Goal: Find specific page/section

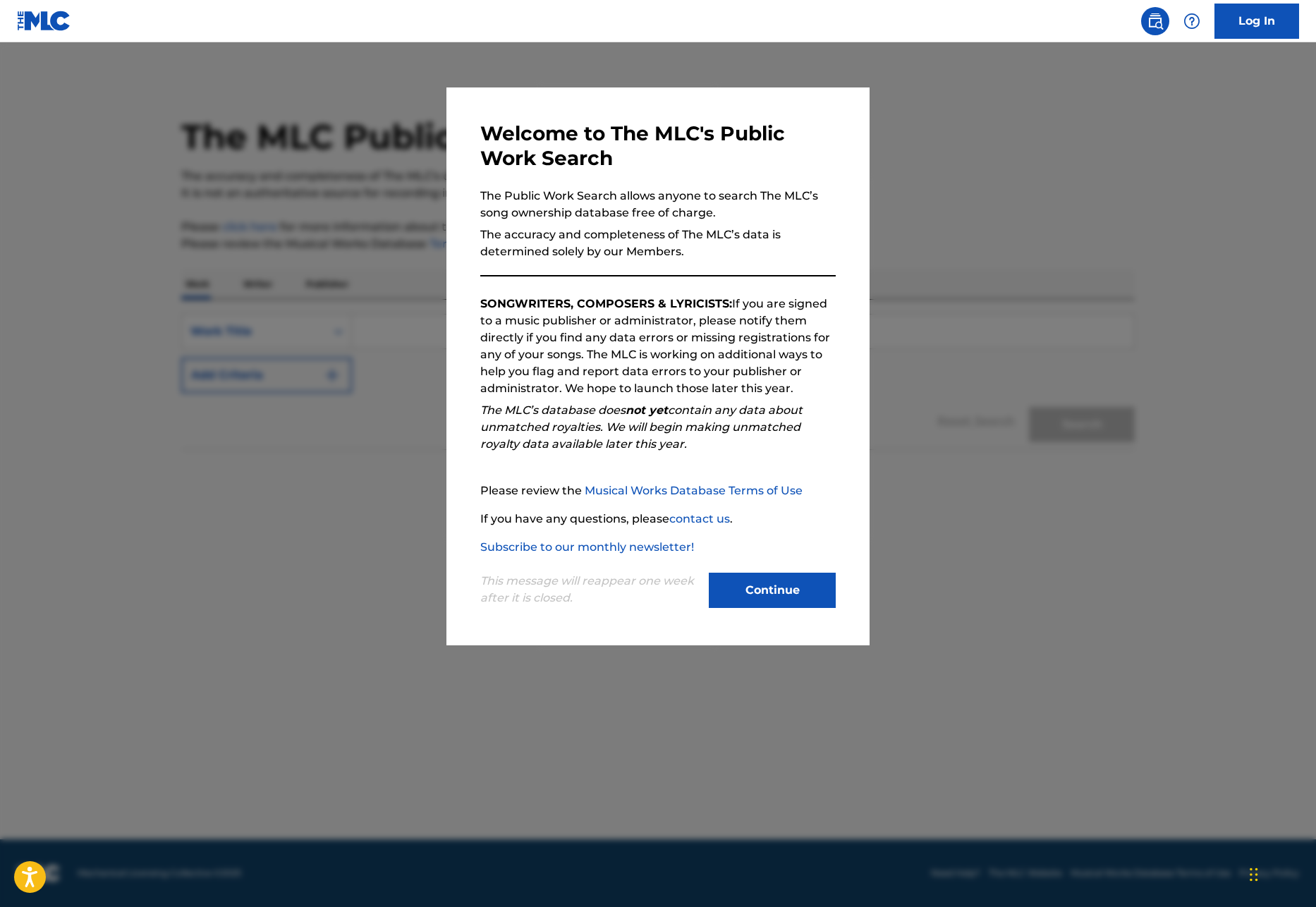
click at [771, 587] on button "Continue" at bounding box center [772, 590] width 127 height 36
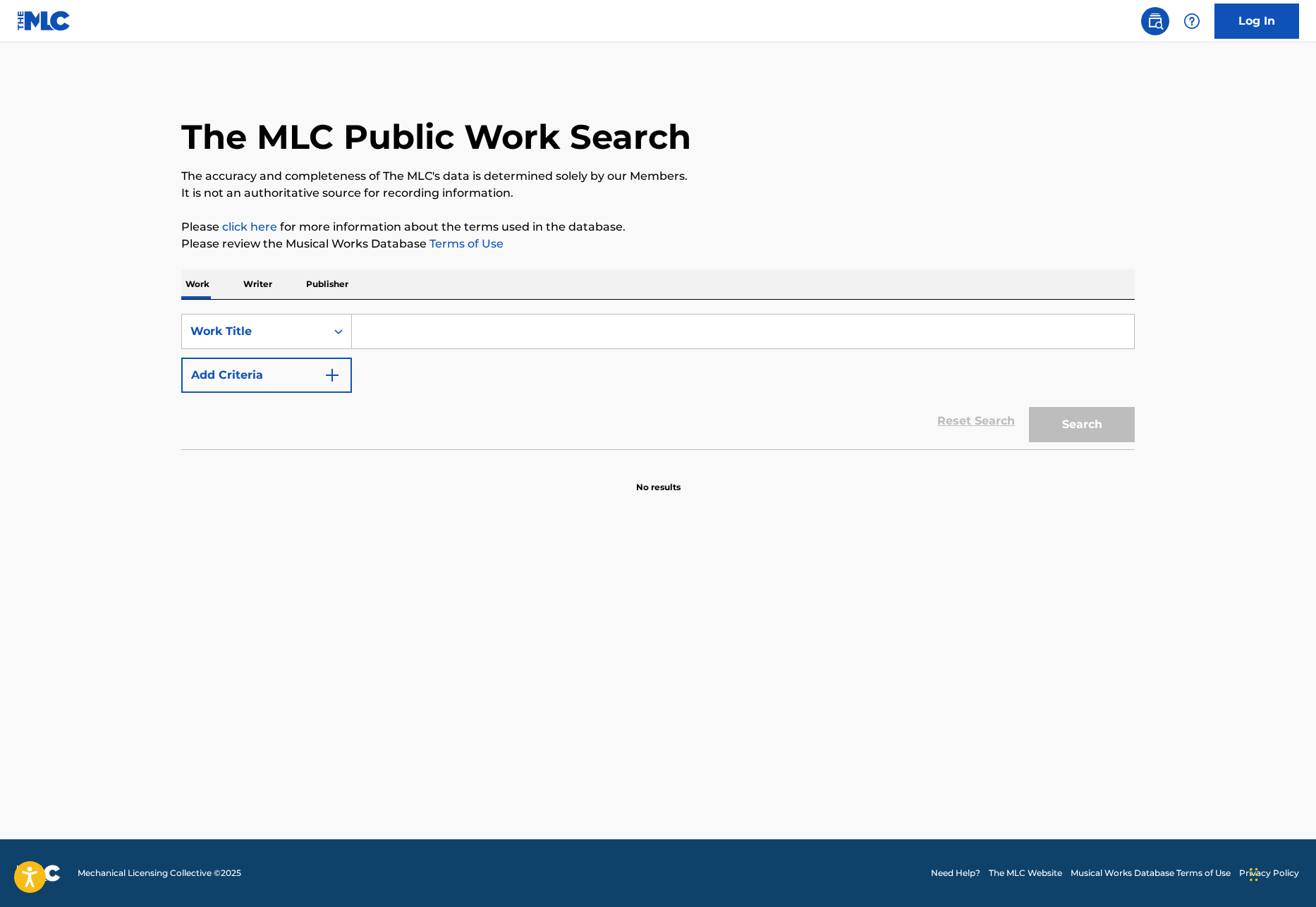
click at [519, 327] on input "Search Form" at bounding box center [743, 332] width 782 height 34
paste input "Da Blow"
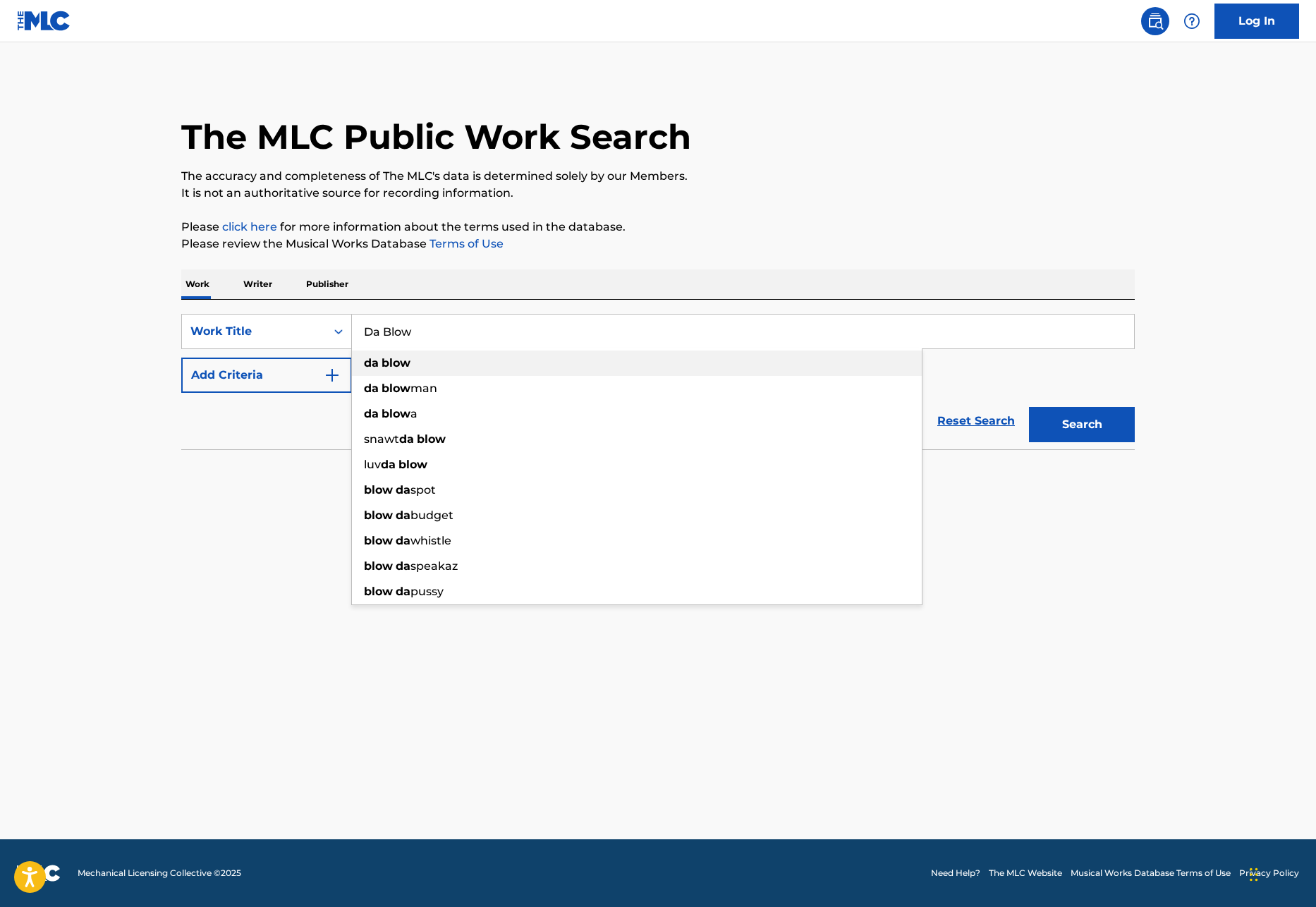
drag, startPoint x: 547, startPoint y: 366, endPoint x: 647, endPoint y: 374, distance: 100.3
click at [547, 366] on div "da blow" at bounding box center [637, 363] width 570 height 25
type input "da blow"
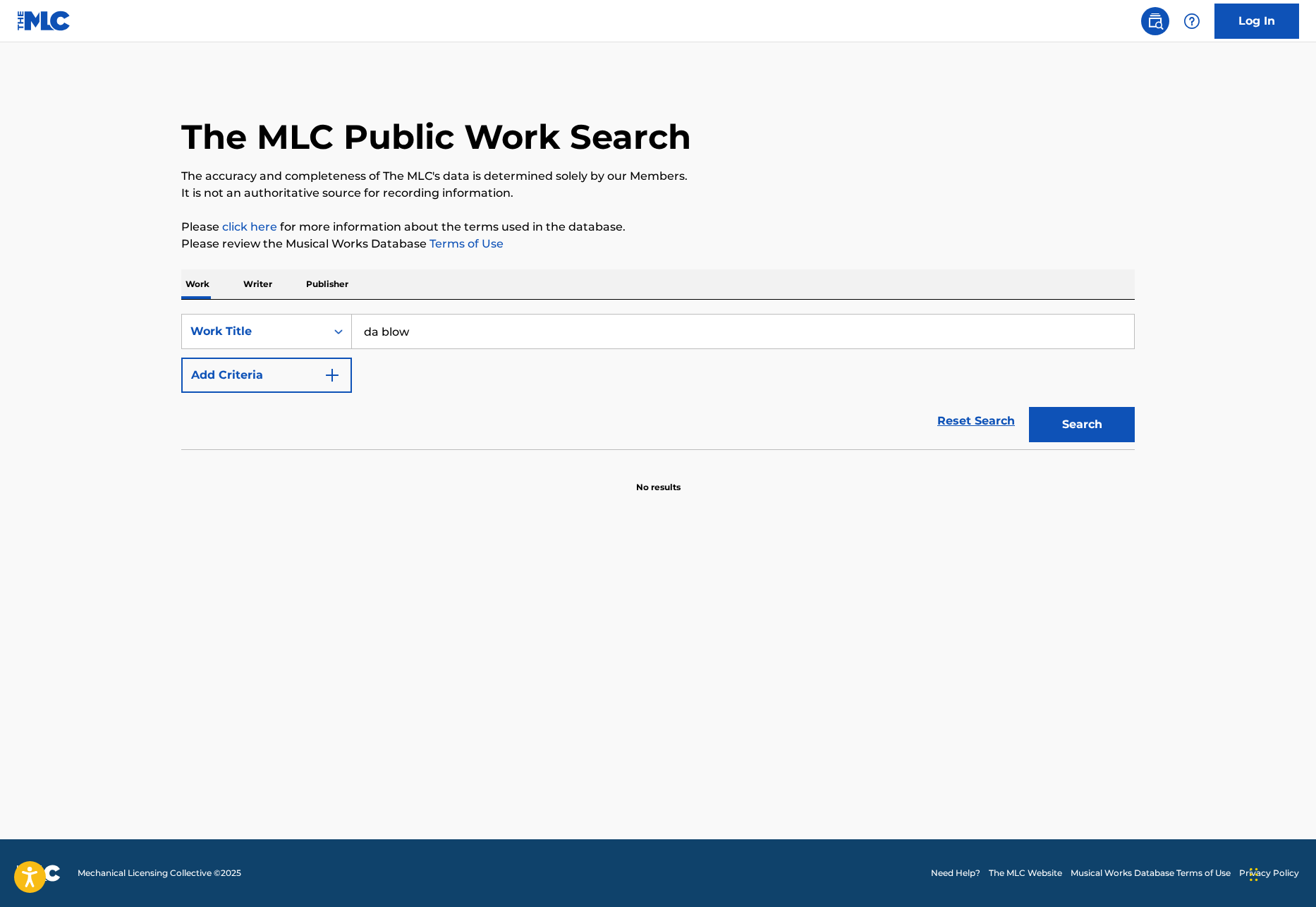
click at [1107, 424] on button "Search" at bounding box center [1082, 425] width 106 height 36
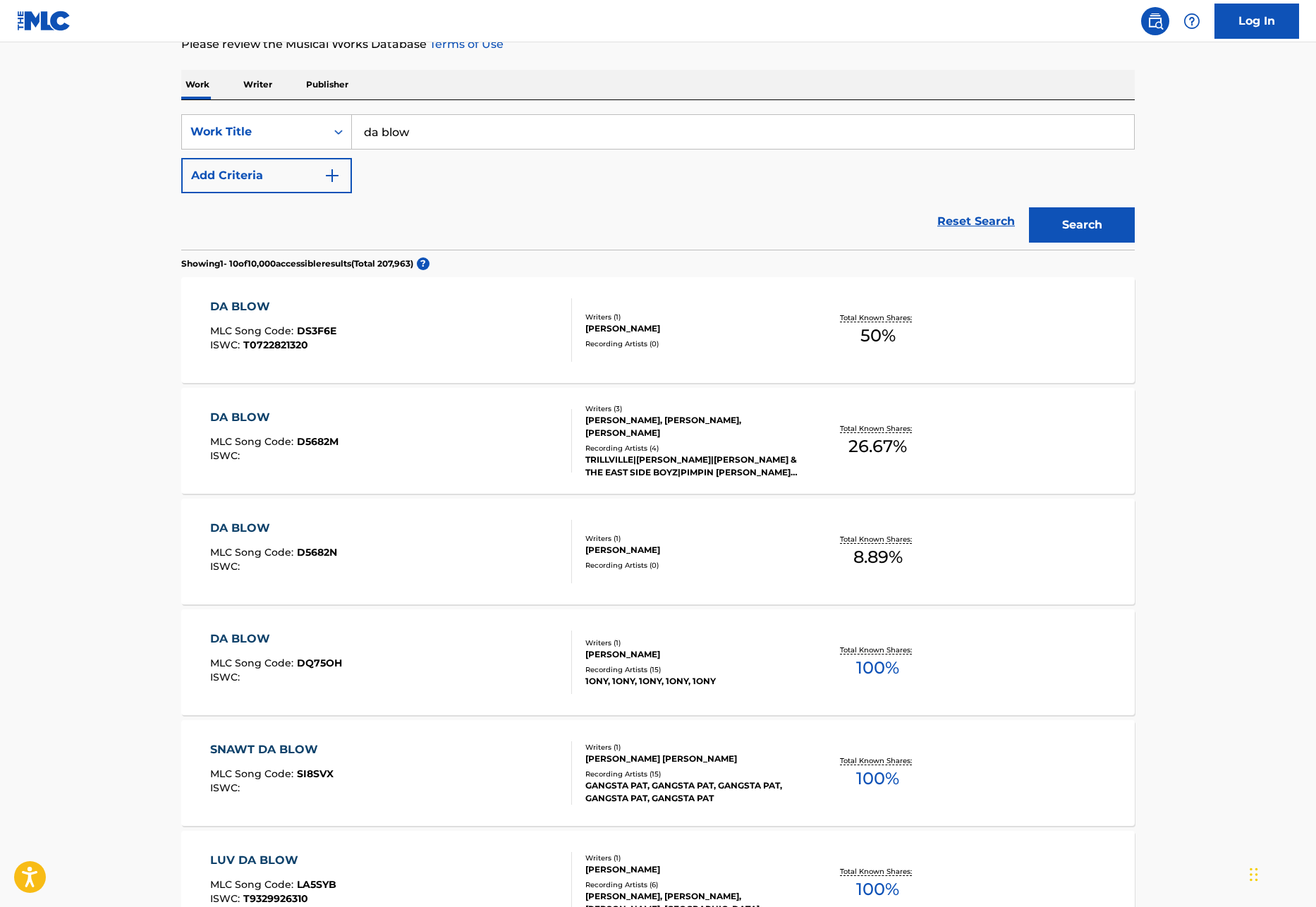
scroll to position [212, 0]
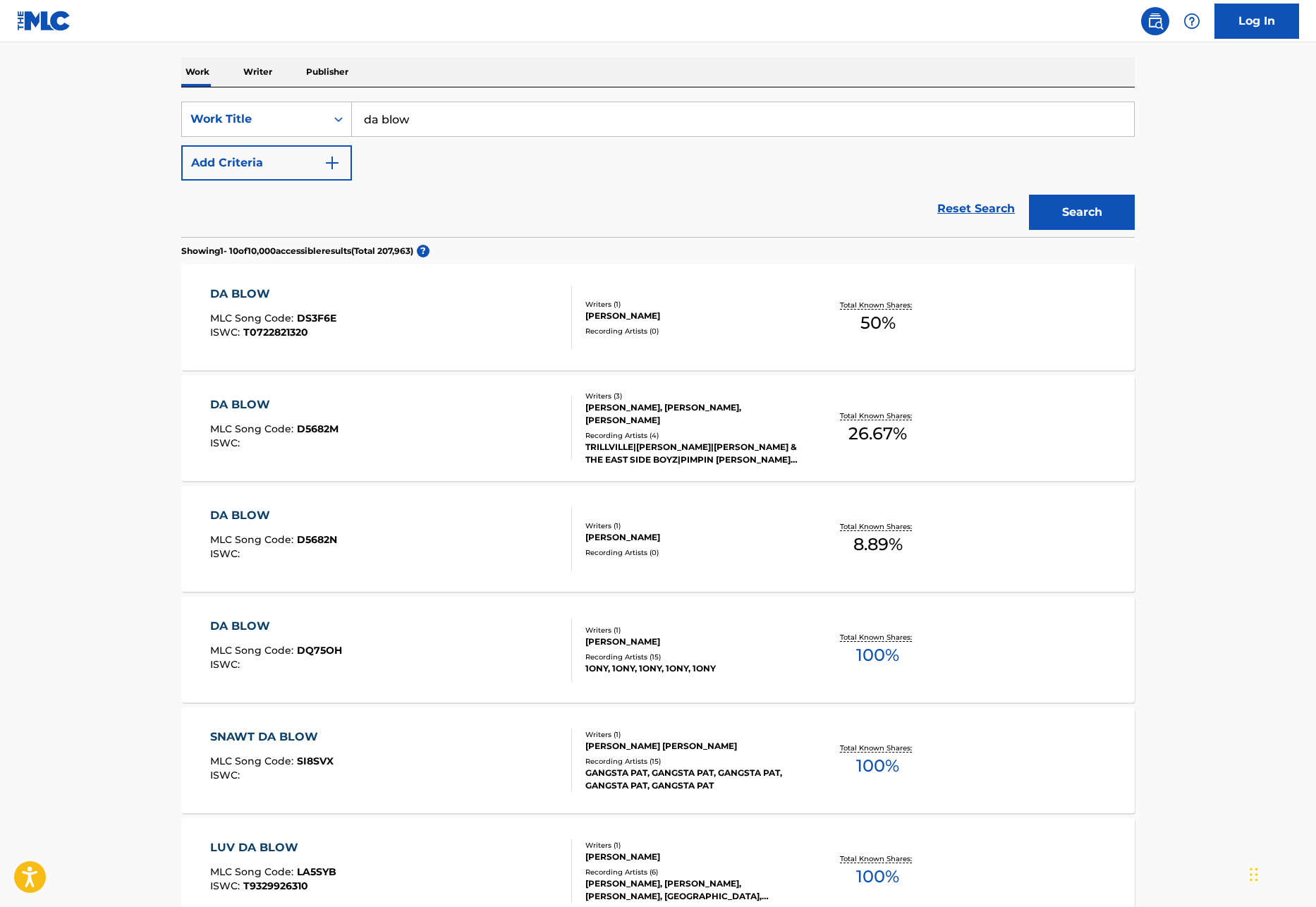
click at [255, 404] on div "DA BLOW" at bounding box center [275, 405] width 128 height 17
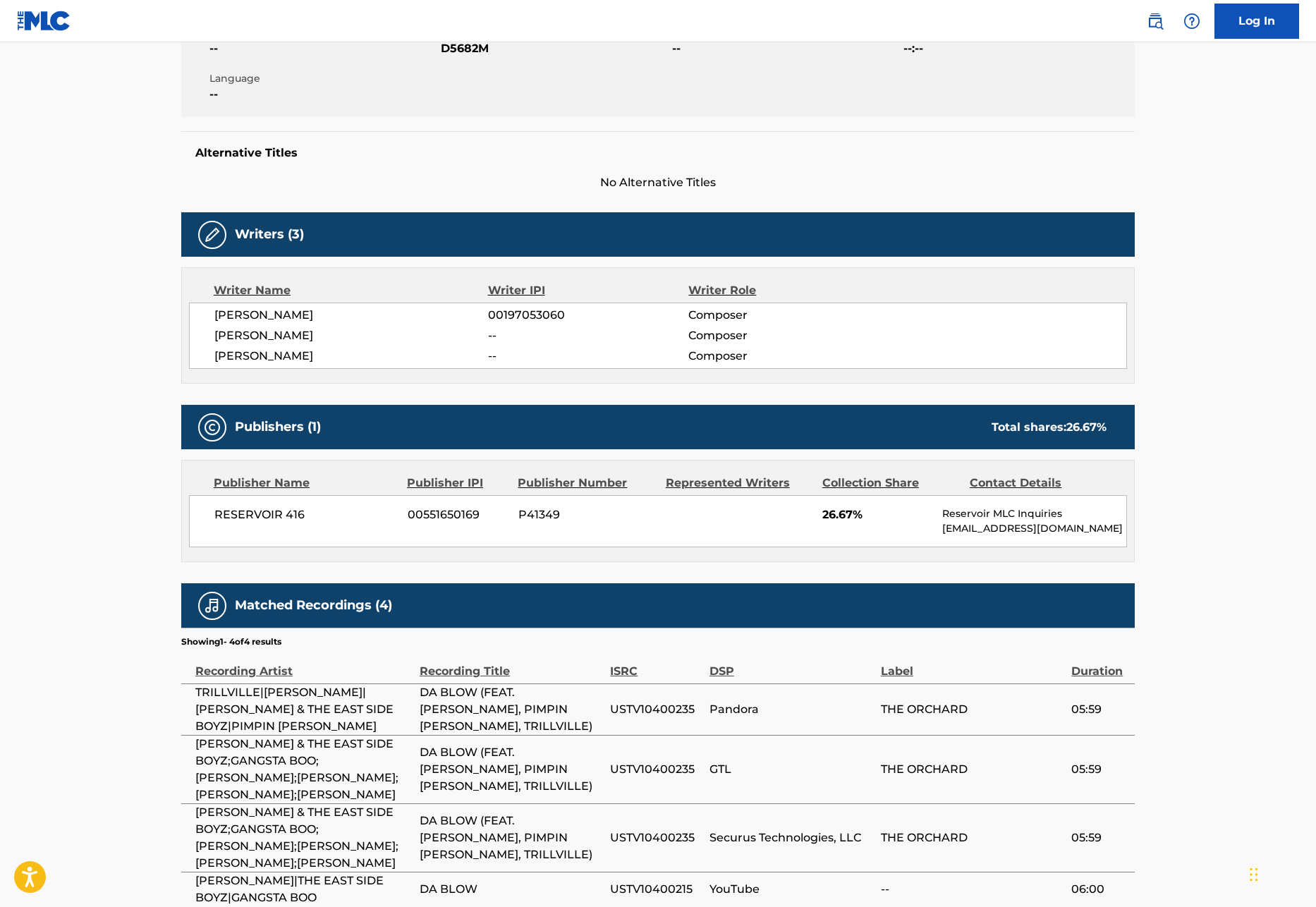
scroll to position [324, 0]
